Goal: Check status: Check status

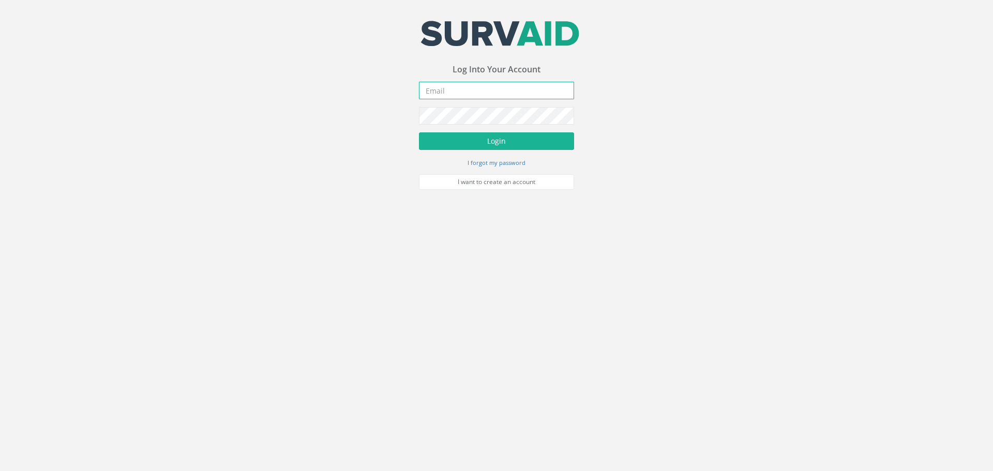
click at [487, 90] on input "email" at bounding box center [496, 91] width 155 height 18
type input "[EMAIL_ADDRESS][DOMAIN_NAME]"
click at [504, 145] on button "Login" at bounding box center [496, 141] width 155 height 18
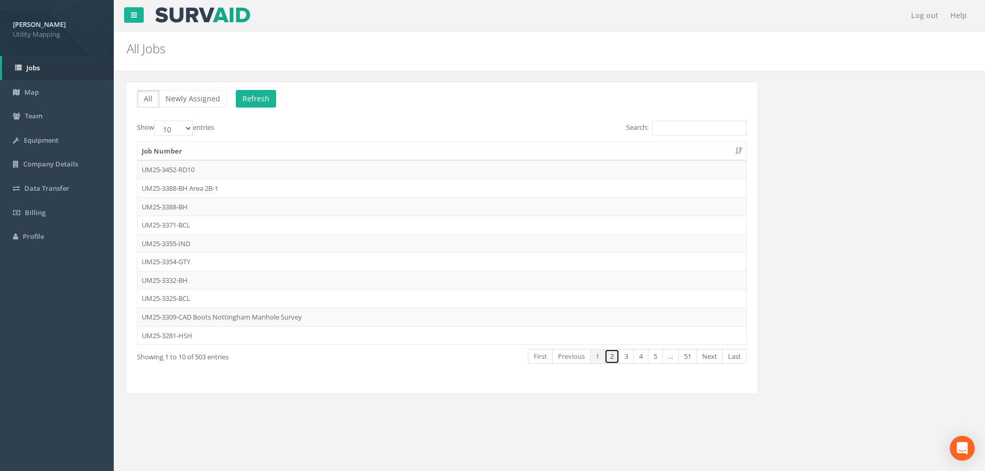
click at [611, 354] on link "2" at bounding box center [612, 356] width 15 height 15
click at [628, 356] on link "3" at bounding box center [626, 356] width 15 height 15
click at [634, 356] on link "4" at bounding box center [641, 356] width 15 height 15
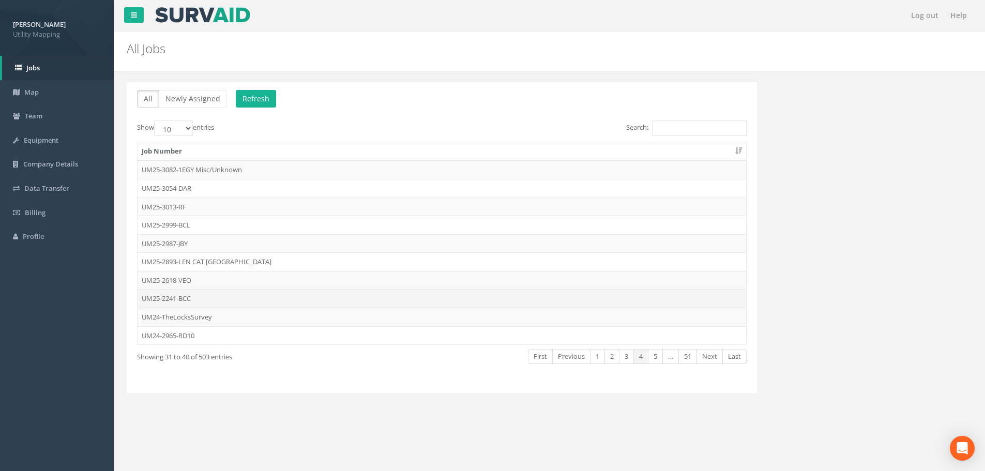
click at [158, 301] on td "UM25-2241-BCC" at bounding box center [442, 298] width 609 height 19
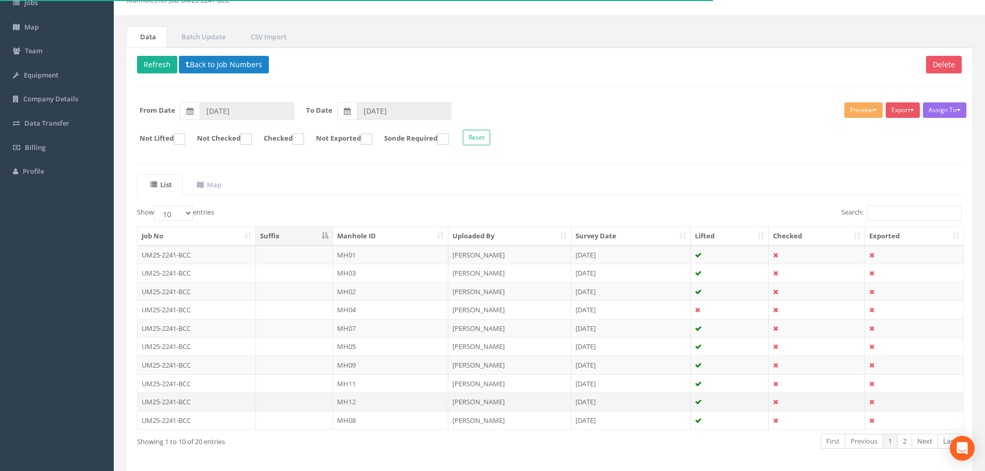
scroll to position [103, 0]
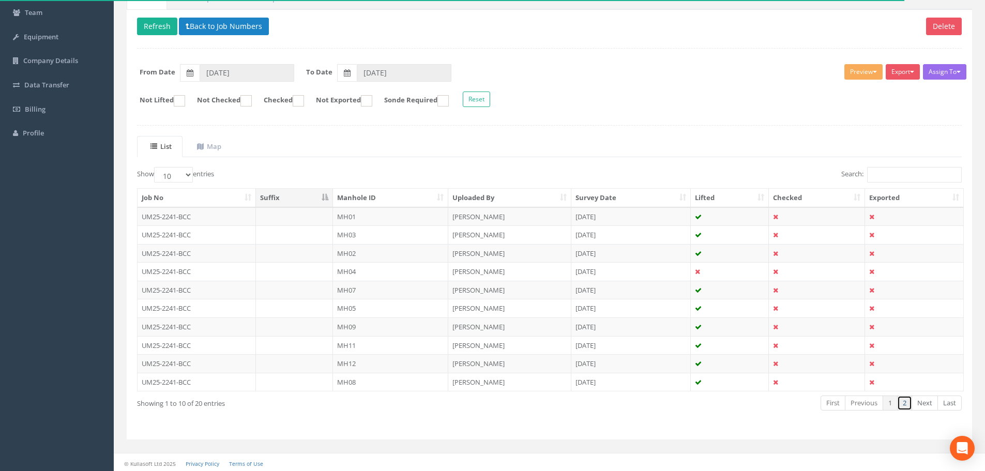
click at [907, 401] on link "2" at bounding box center [905, 403] width 15 height 15
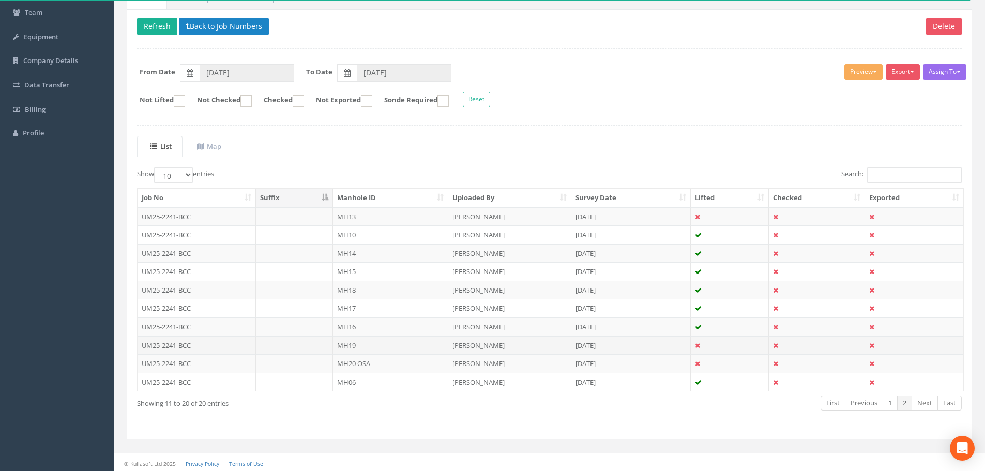
click at [215, 346] on td "UM25-2241-BCC" at bounding box center [197, 345] width 118 height 19
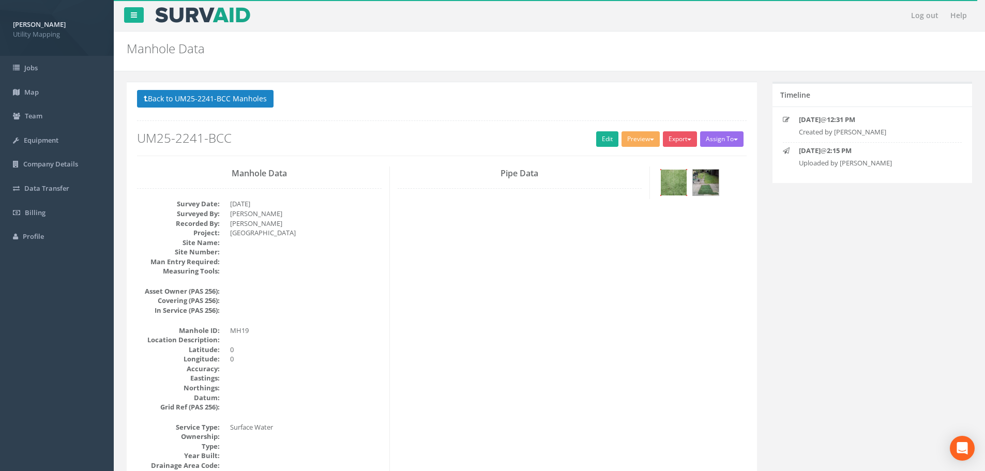
click at [675, 189] on img at bounding box center [674, 183] width 26 height 26
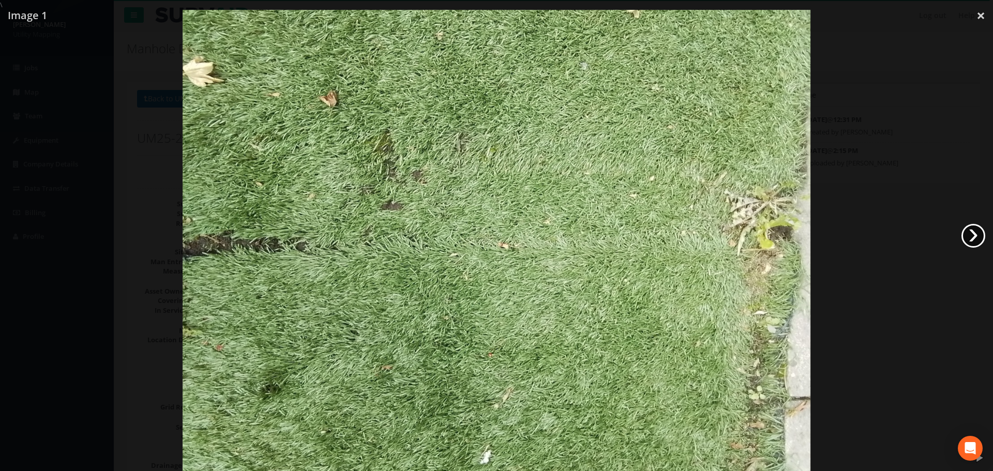
click at [966, 231] on link "›" at bounding box center [974, 236] width 24 height 24
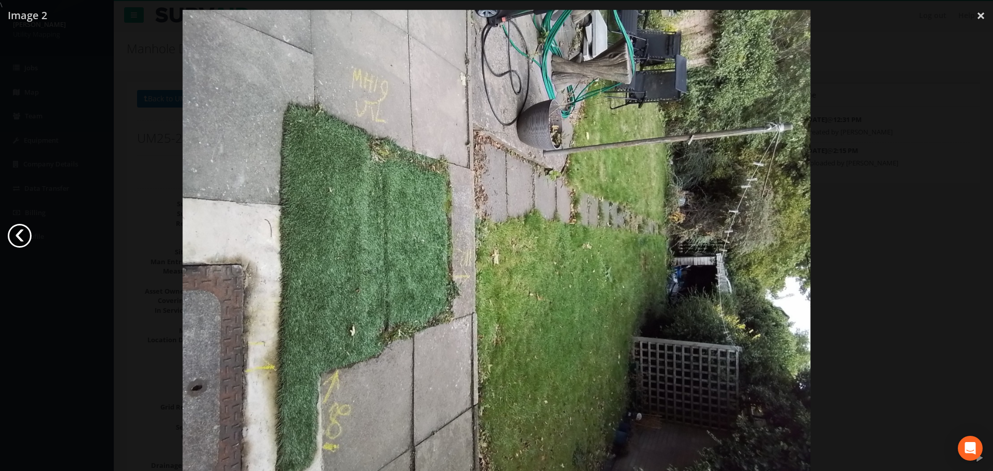
click at [12, 236] on link "‹" at bounding box center [20, 236] width 24 height 24
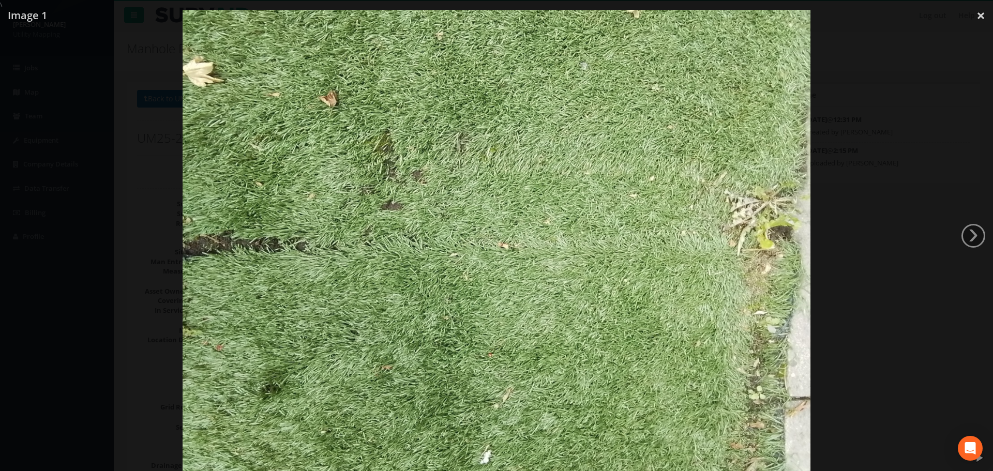
click at [12, 236] on div at bounding box center [496, 245] width 993 height 471
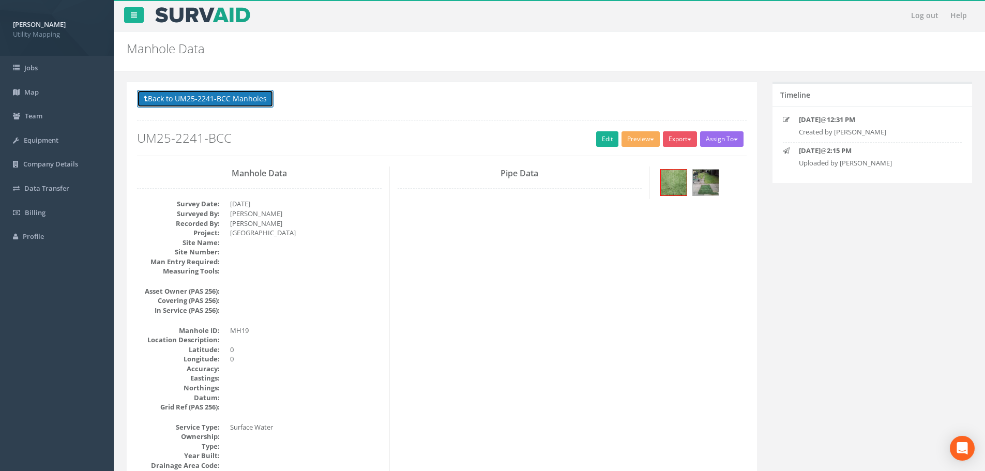
click at [155, 101] on button "Back to UM25-2241-BCC Manholes" at bounding box center [205, 99] width 137 height 18
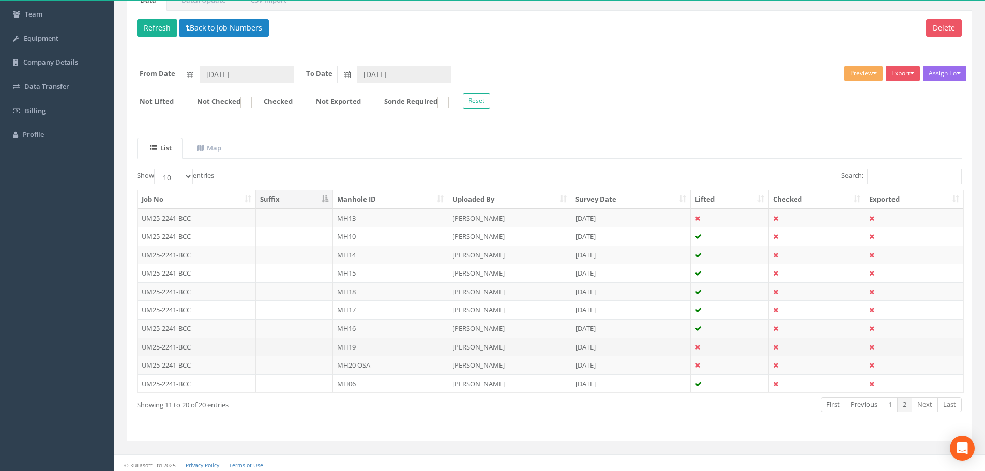
scroll to position [106, 0]
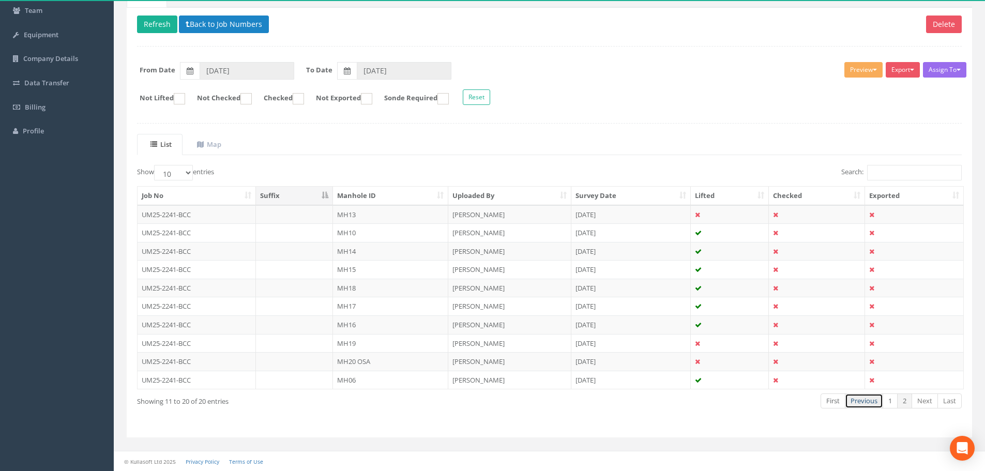
click at [868, 398] on link "Previous" at bounding box center [864, 401] width 38 height 15
click at [176, 214] on td "UM25-2241-BCC" at bounding box center [197, 214] width 118 height 19
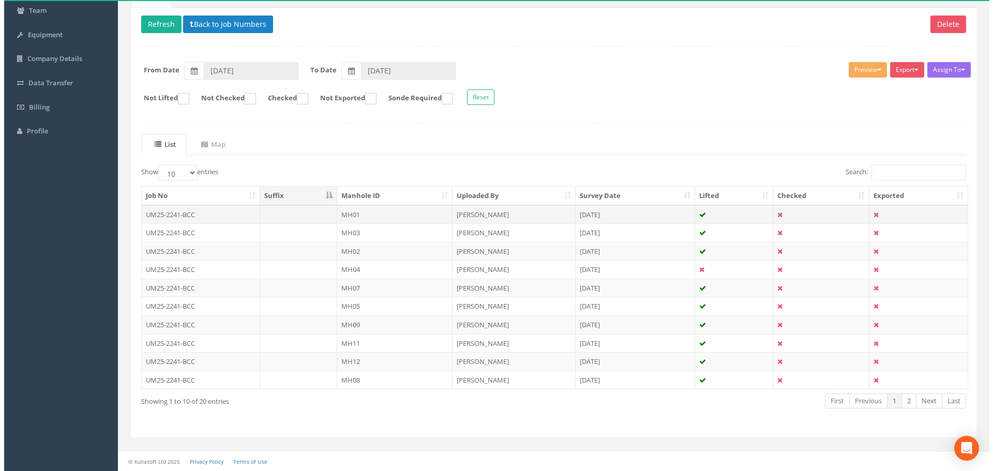
scroll to position [0, 0]
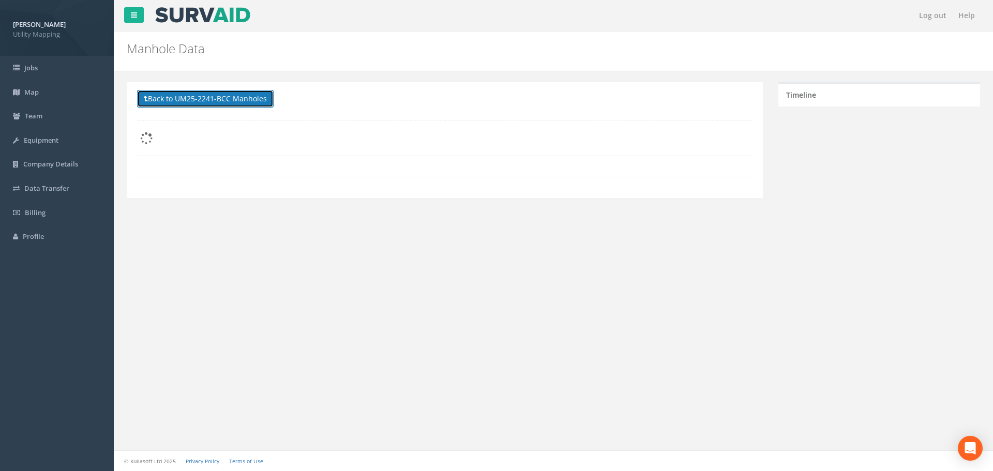
click at [190, 96] on button "Back to UM25-2241-BCC Manholes" at bounding box center [205, 99] width 137 height 18
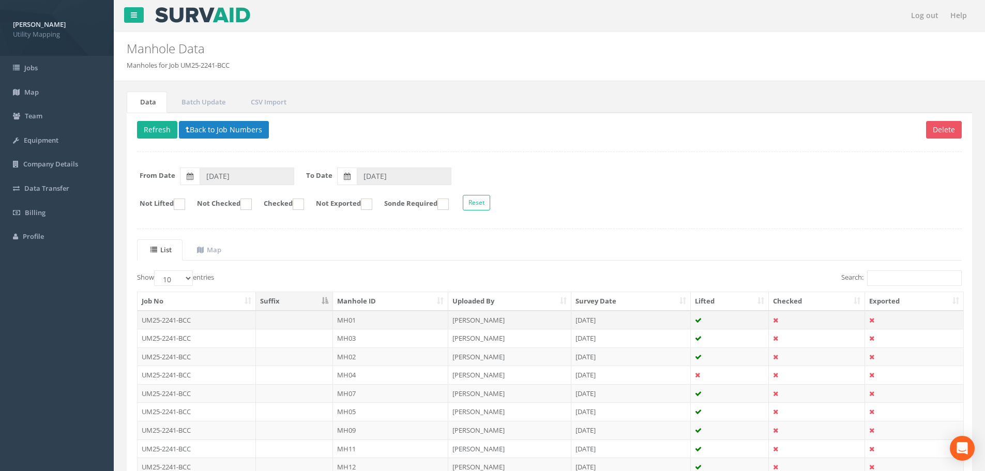
click at [176, 320] on td "UM25-2241-BCC" at bounding box center [197, 320] width 118 height 19
